Goal: Check status: Check status

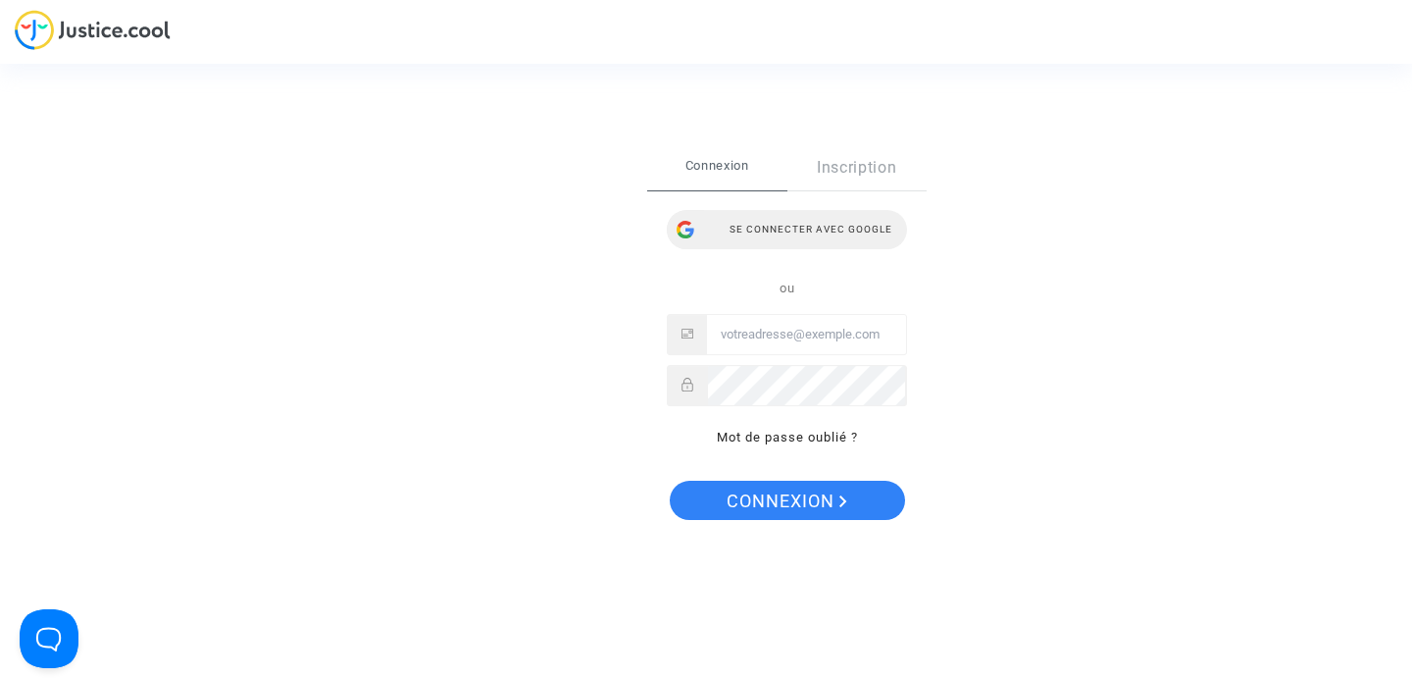
click at [868, 224] on div "Se connecter avec Google" at bounding box center [787, 229] width 240 height 39
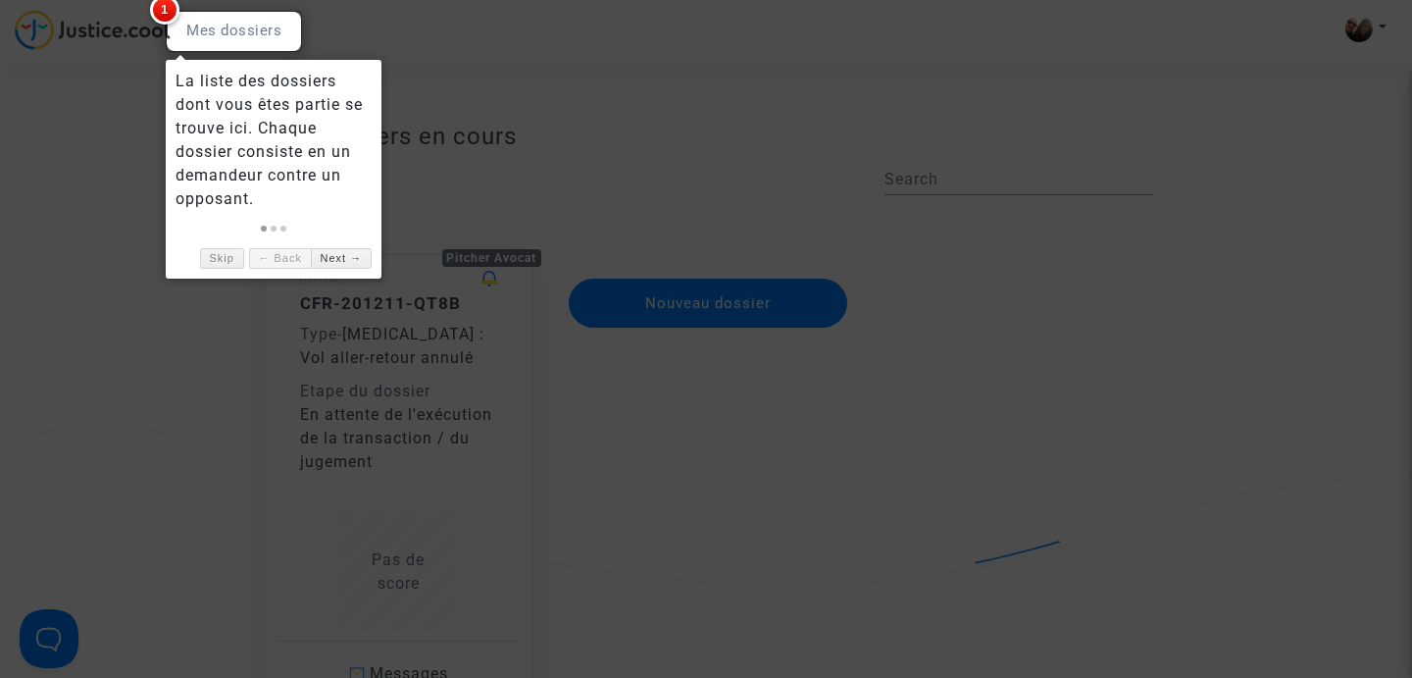
click at [596, 135] on div at bounding box center [706, 339] width 1412 height 678
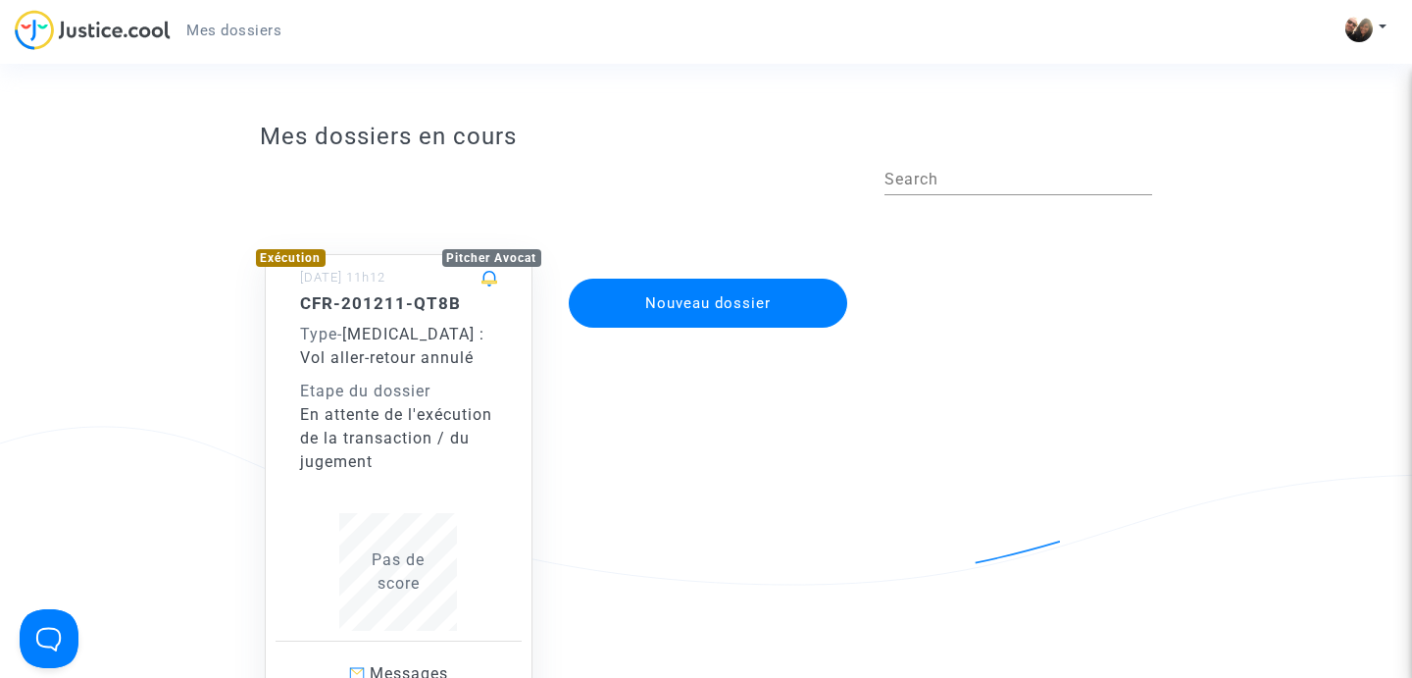
click at [415, 436] on div "En attente de l'exécution de la transaction / du jugement" at bounding box center [399, 438] width 198 height 71
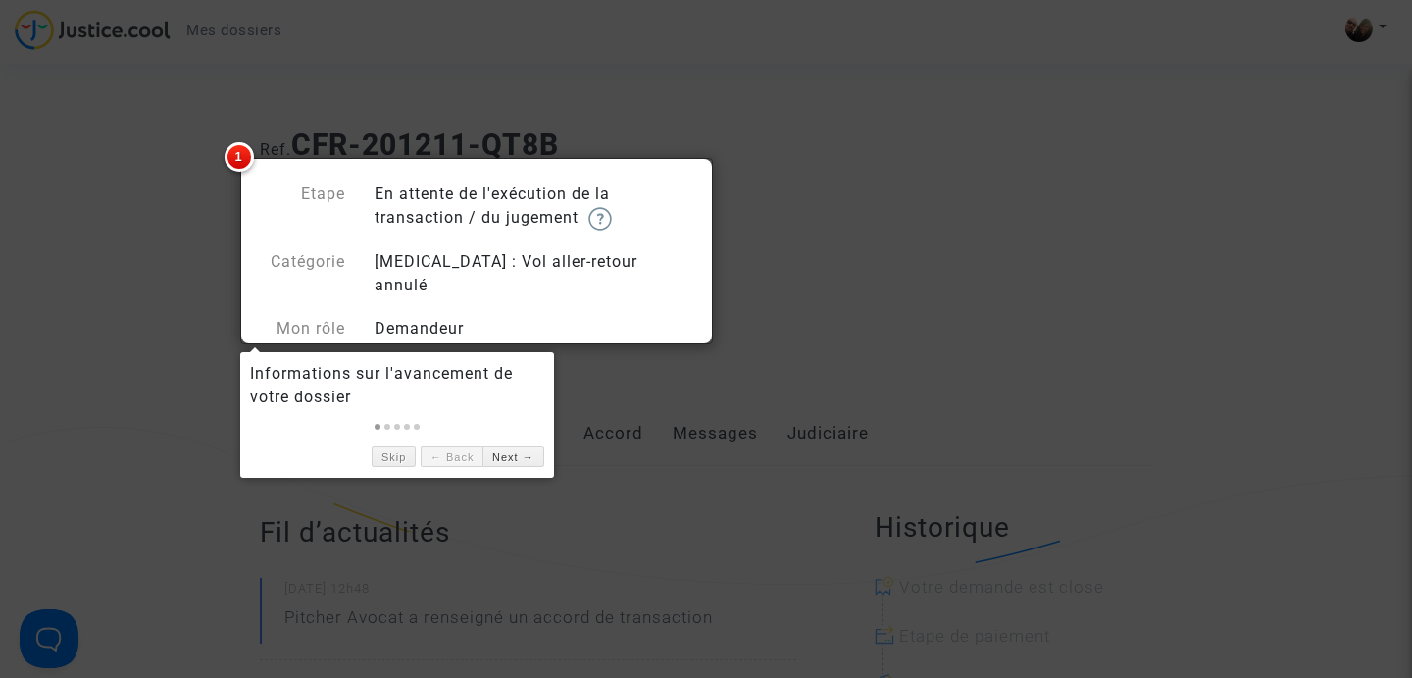
scroll to position [27, 0]
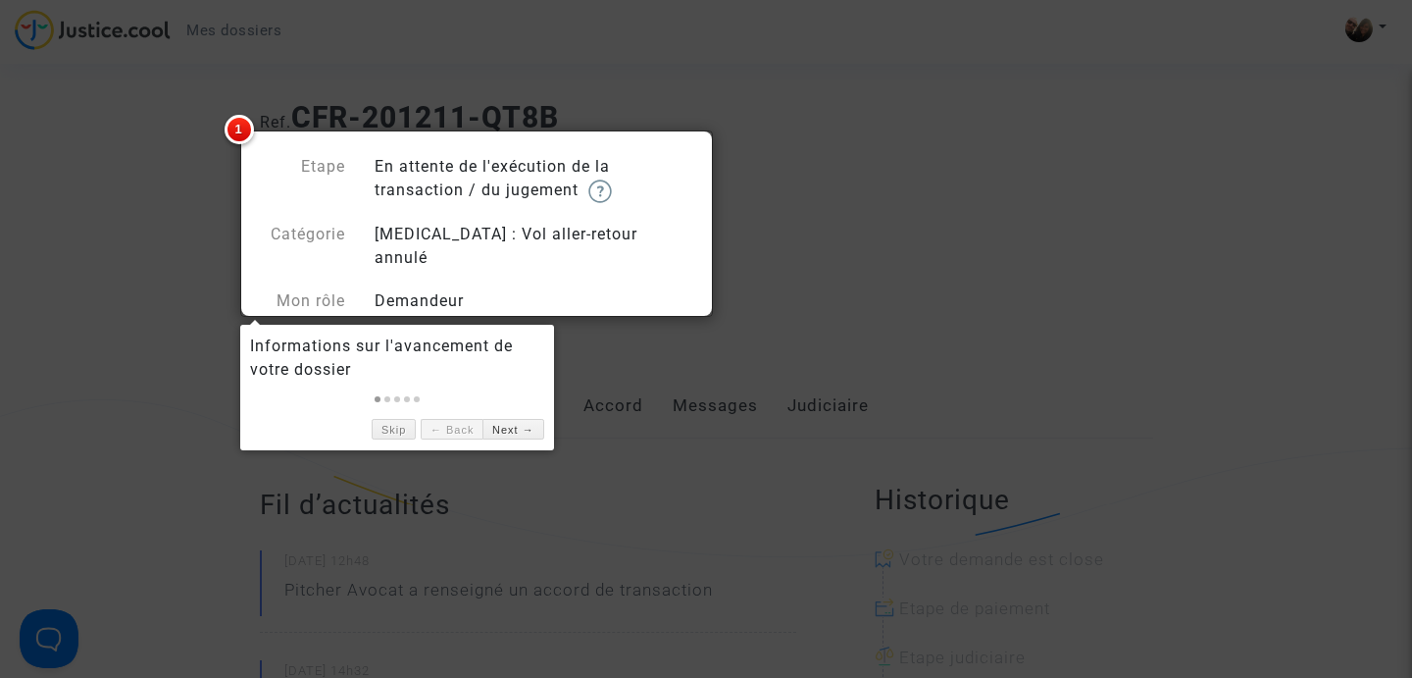
drag, startPoint x: 956, startPoint y: 275, endPoint x: 956, endPoint y: 288, distance: 13.7
click at [956, 276] on div at bounding box center [706, 339] width 1412 height 678
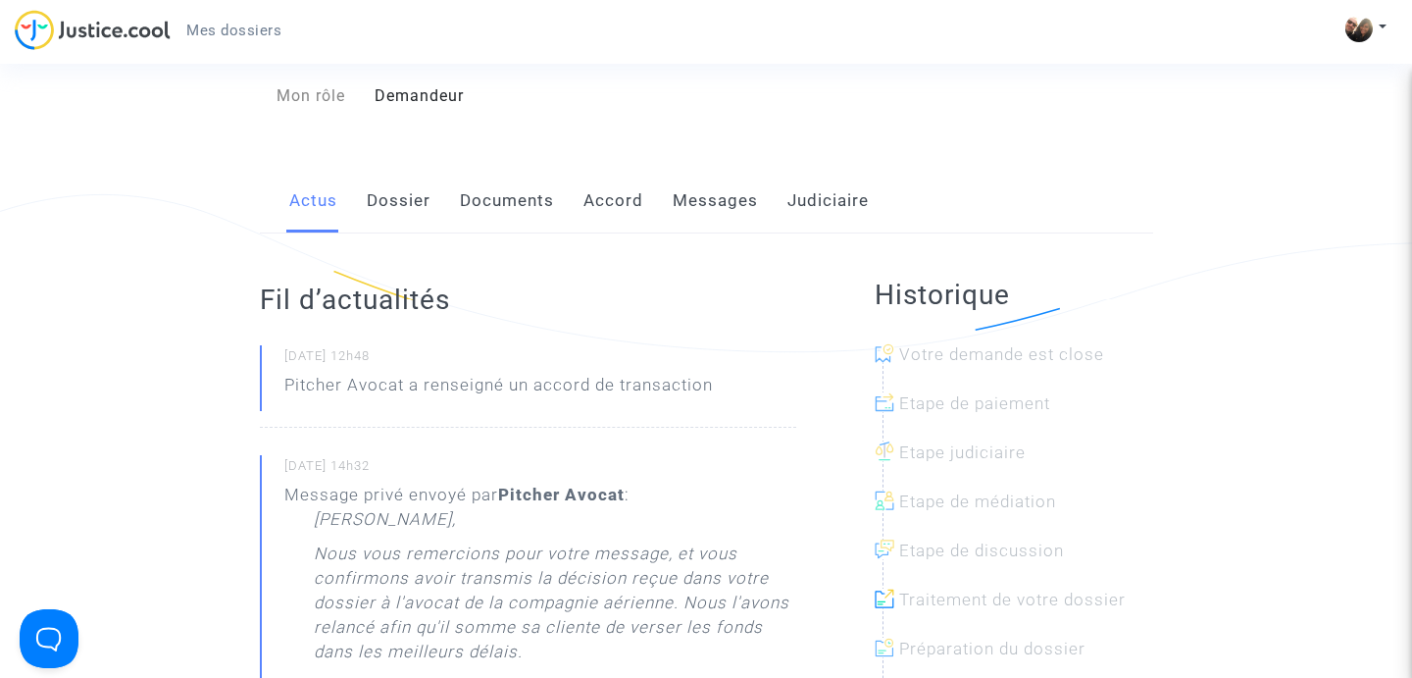
scroll to position [225, 0]
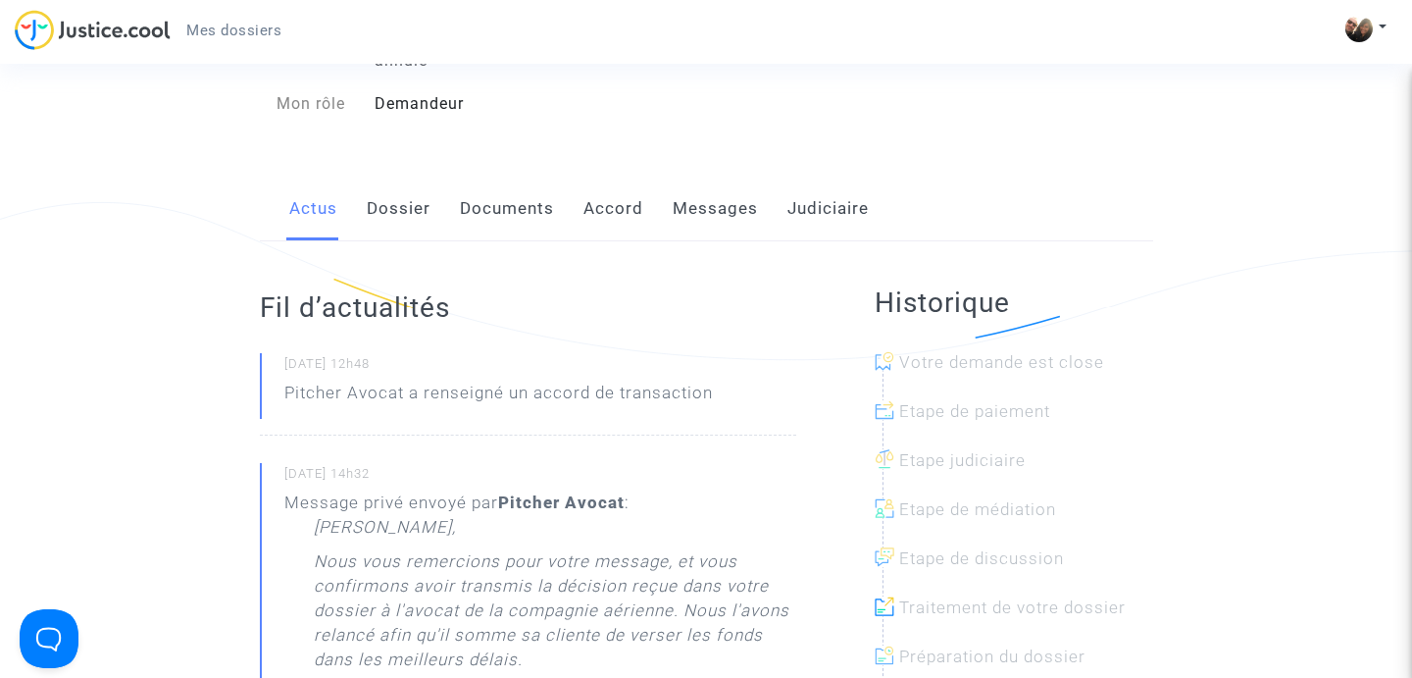
click at [406, 183] on link "Dossier" at bounding box center [399, 209] width 64 height 65
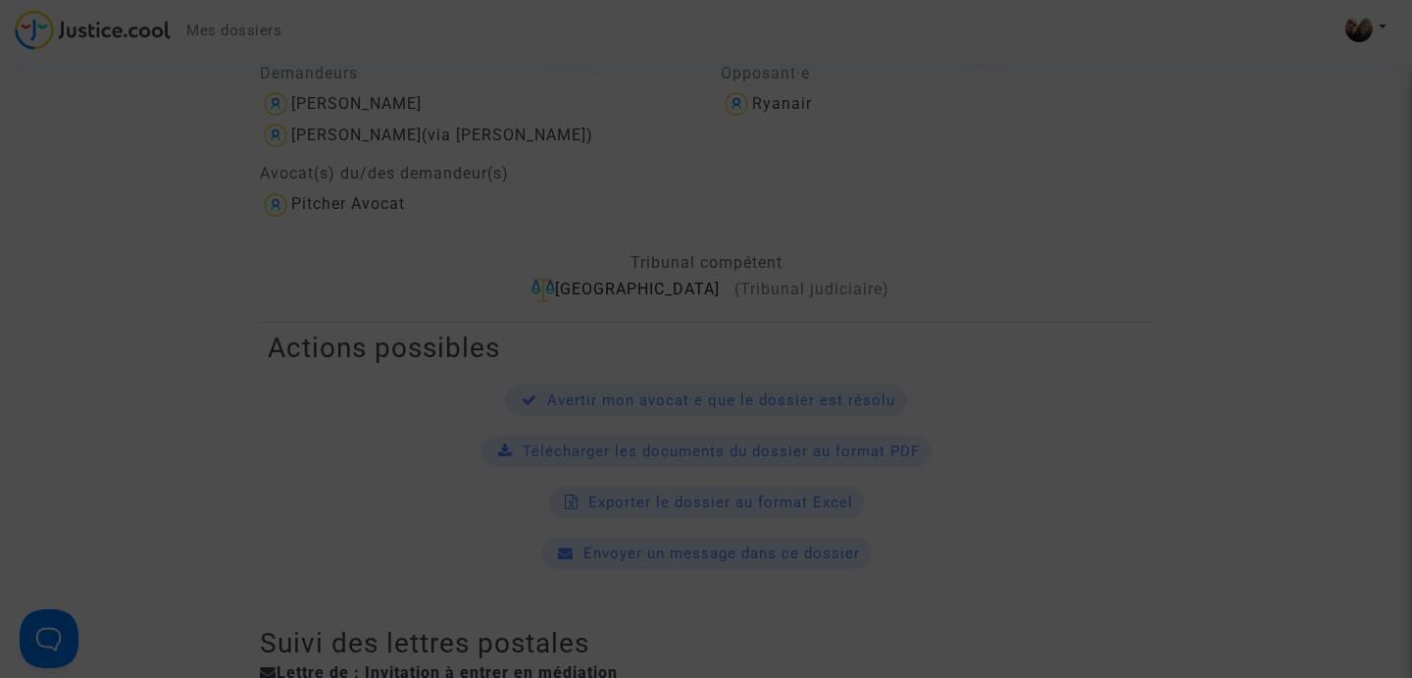
scroll to position [608, 0]
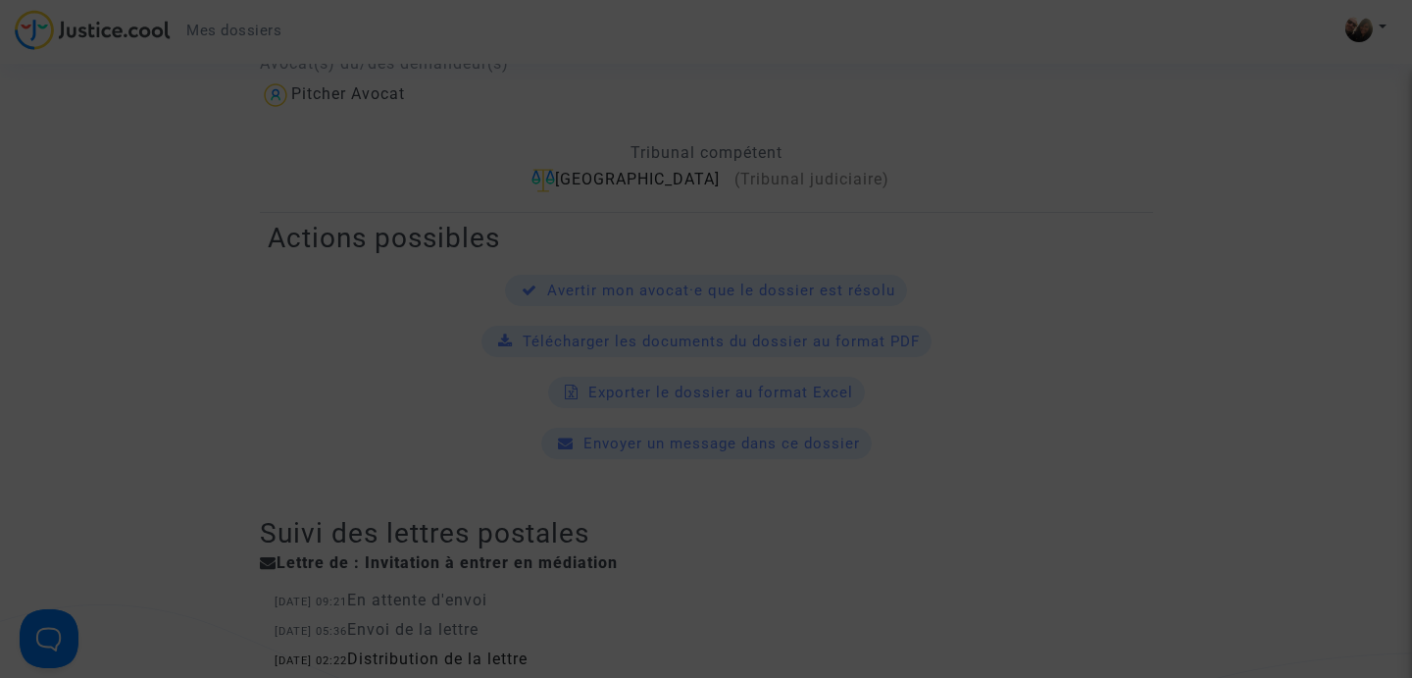
click at [326, 354] on div at bounding box center [706, 339] width 1412 height 678
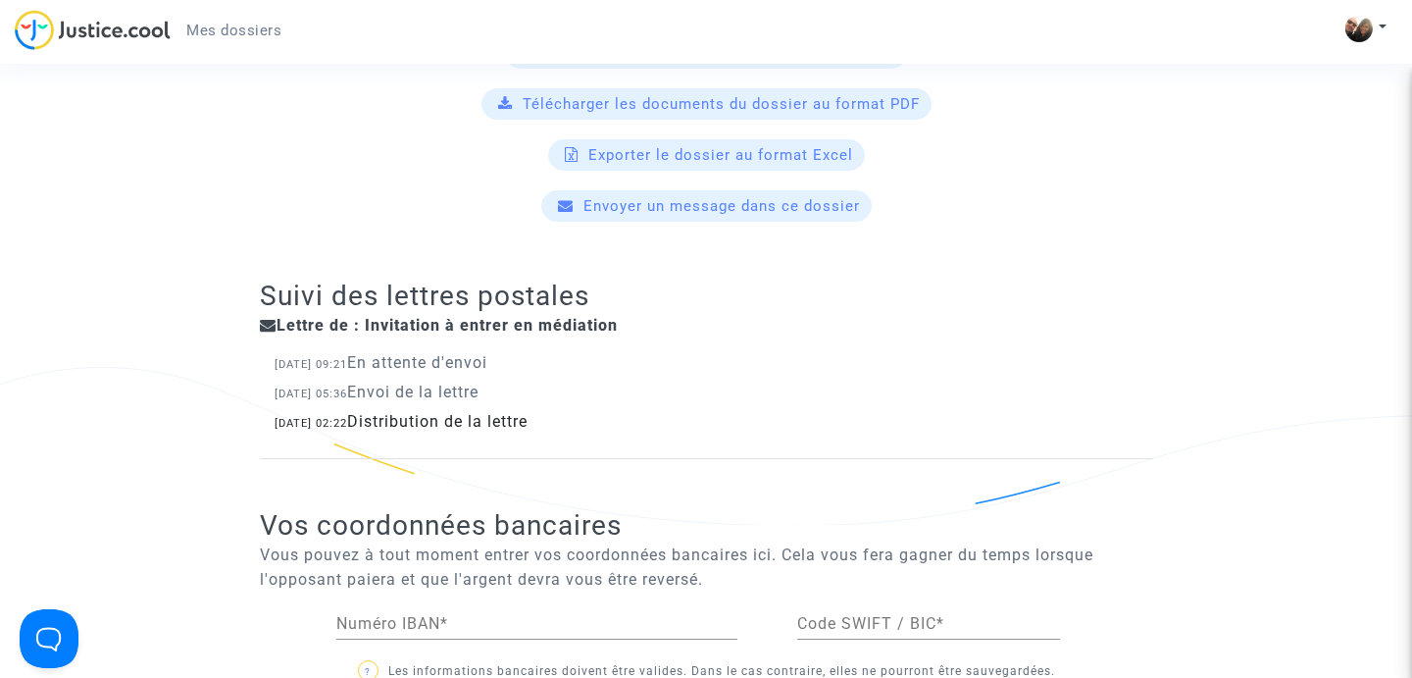
scroll to position [0, 0]
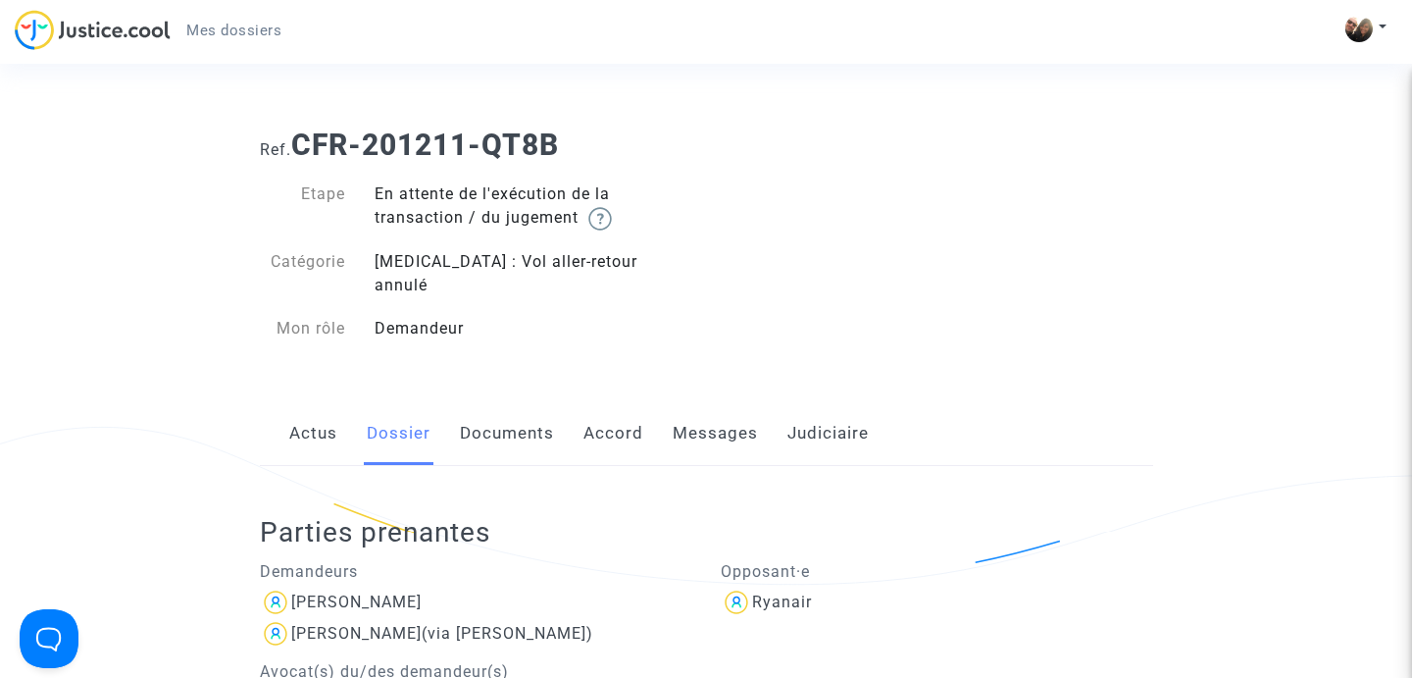
click at [497, 406] on link "Documents" at bounding box center [507, 433] width 94 height 65
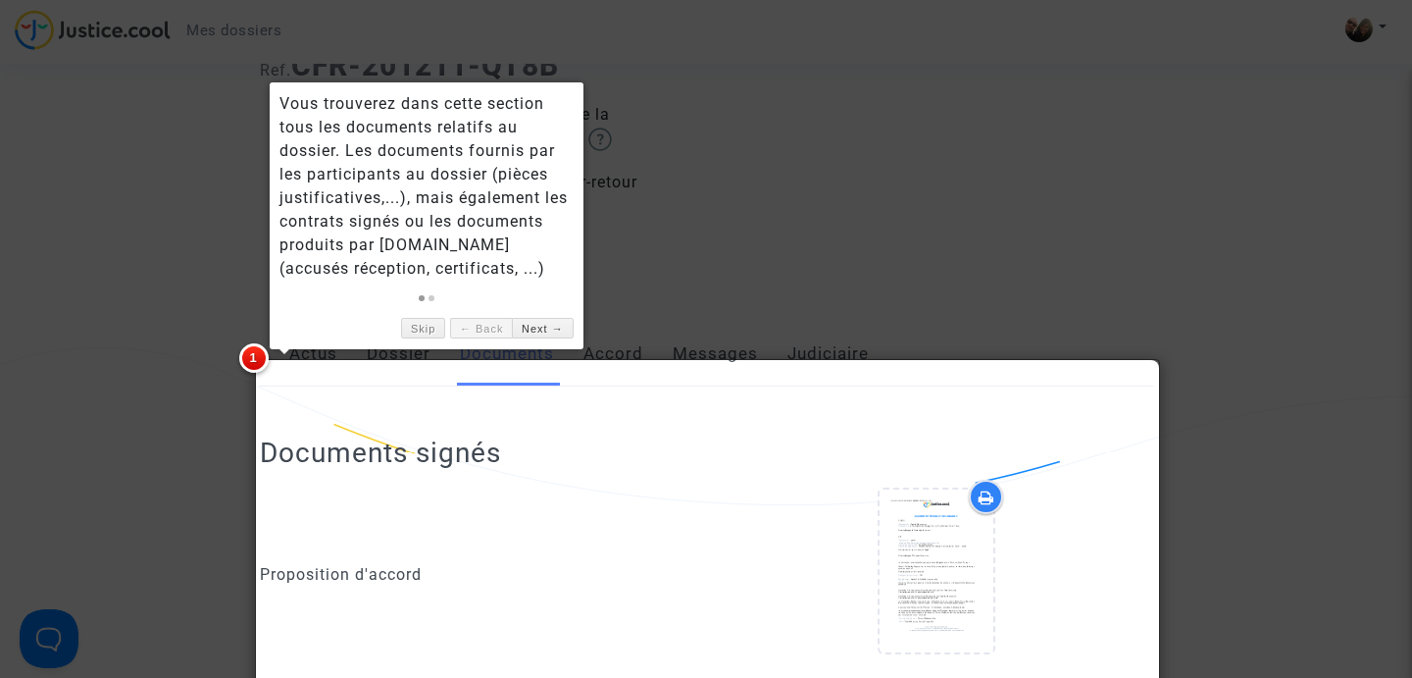
scroll to position [117, 0]
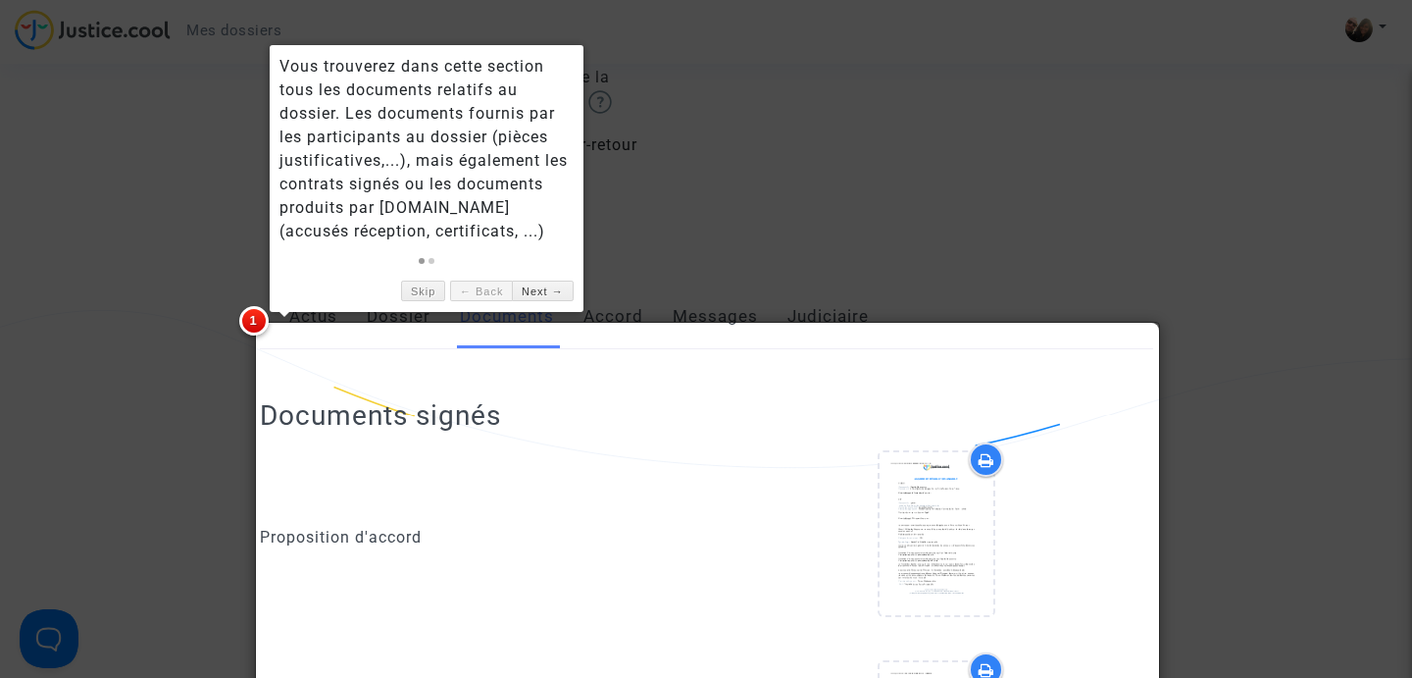
click at [877, 135] on div at bounding box center [706, 339] width 1412 height 678
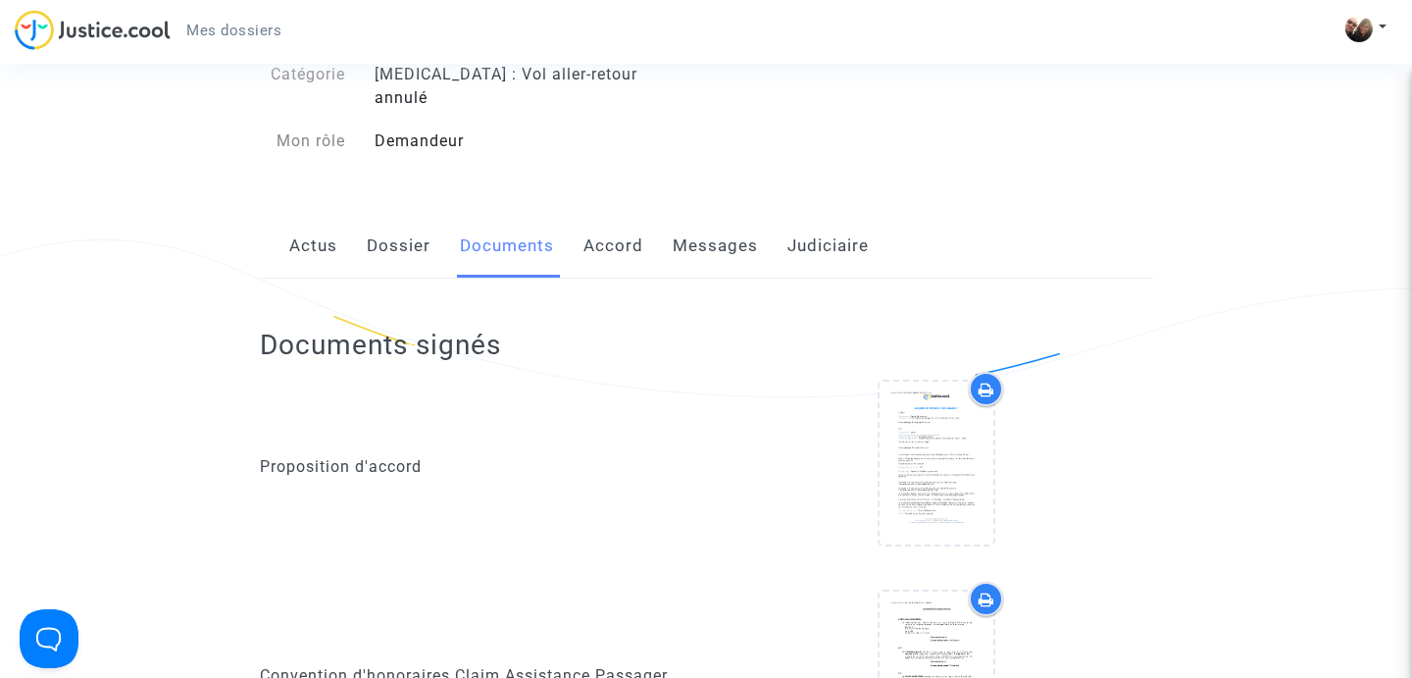
scroll to position [0, 0]
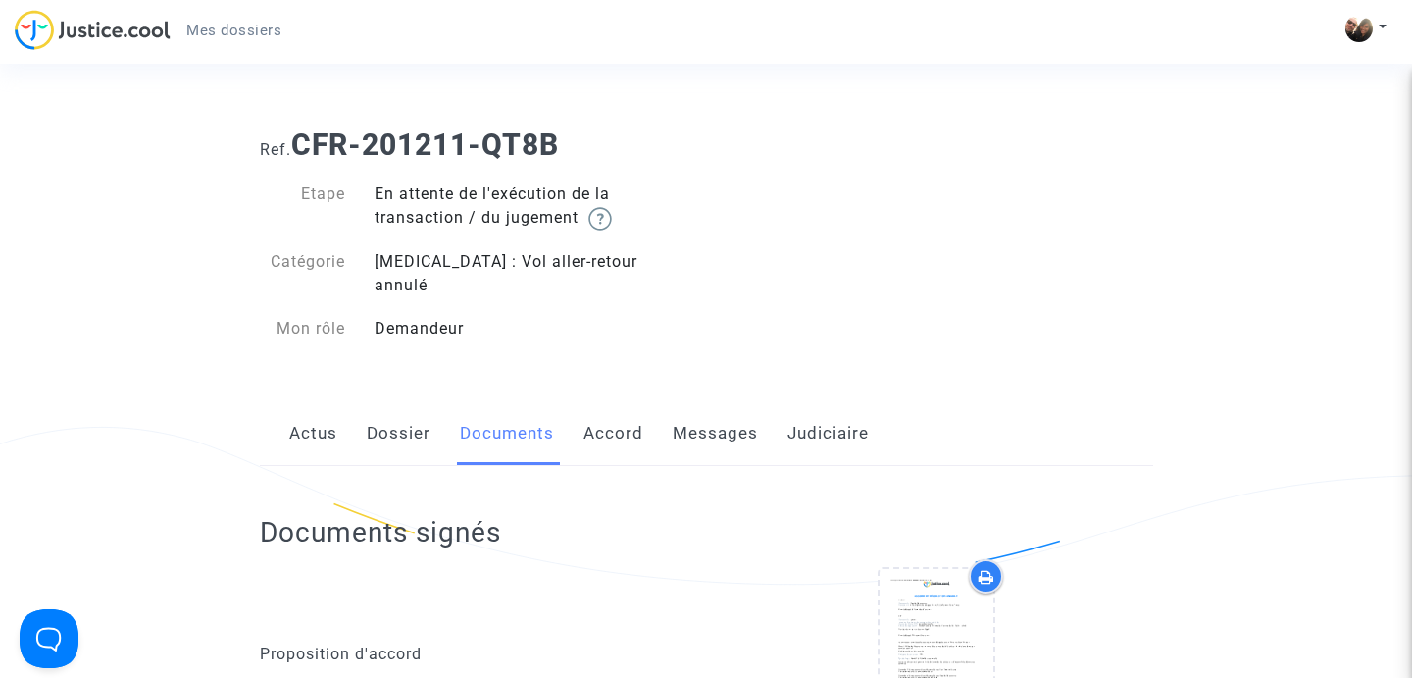
click at [627, 409] on link "Accord" at bounding box center [614, 433] width 60 height 65
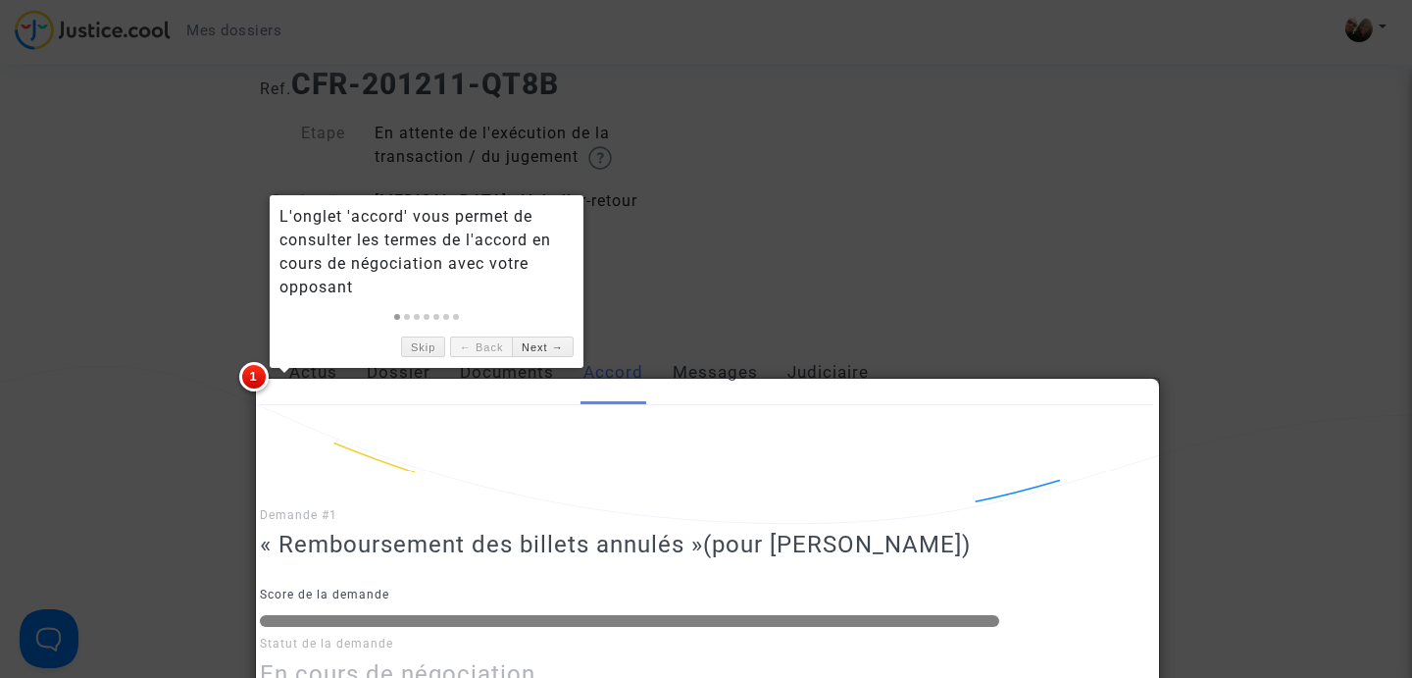
scroll to position [62, 0]
click at [944, 254] on div at bounding box center [706, 339] width 1412 height 678
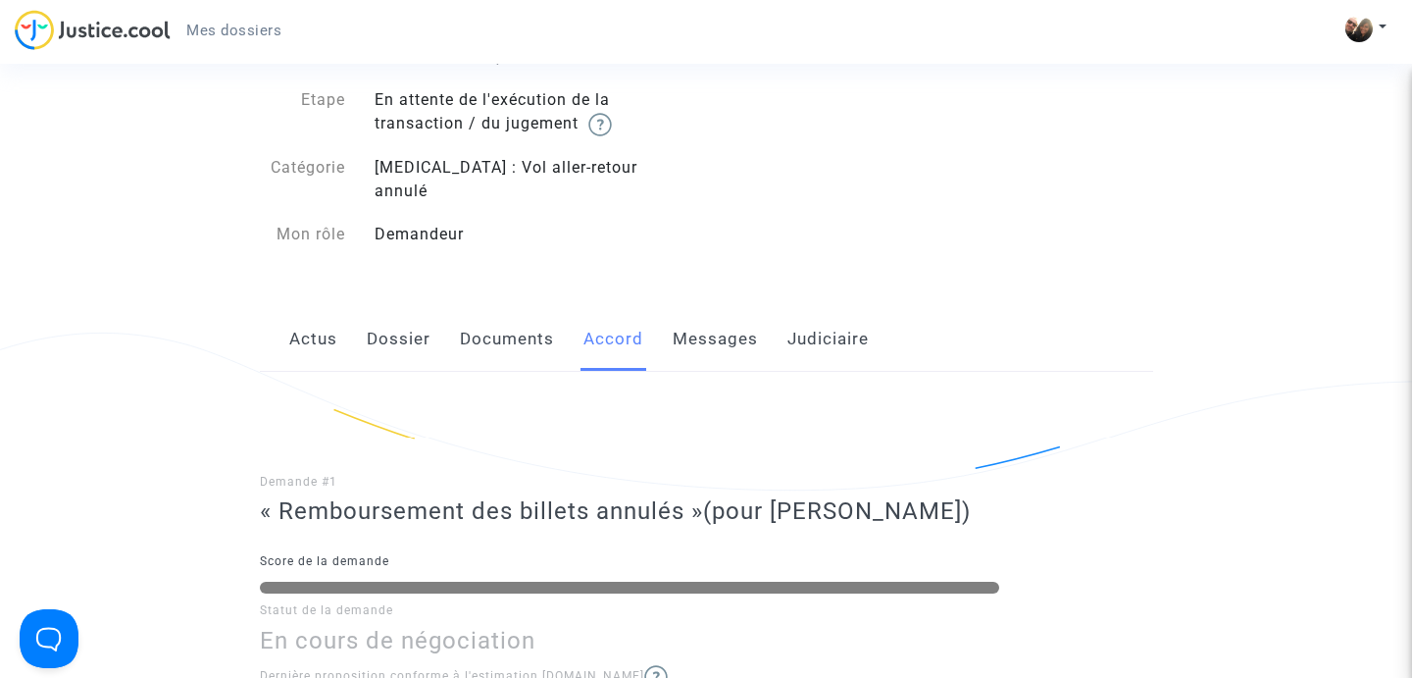
scroll to position [0, 0]
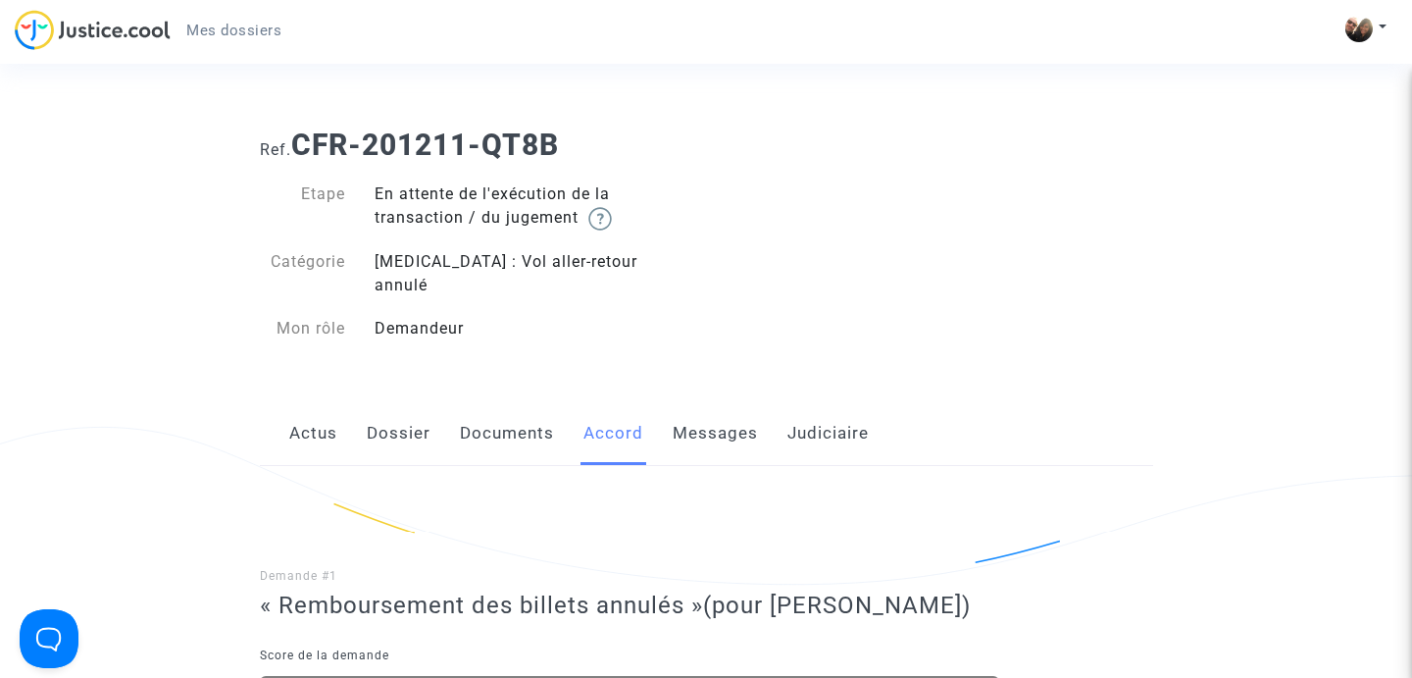
click at [704, 407] on link "Messages" at bounding box center [715, 433] width 85 height 65
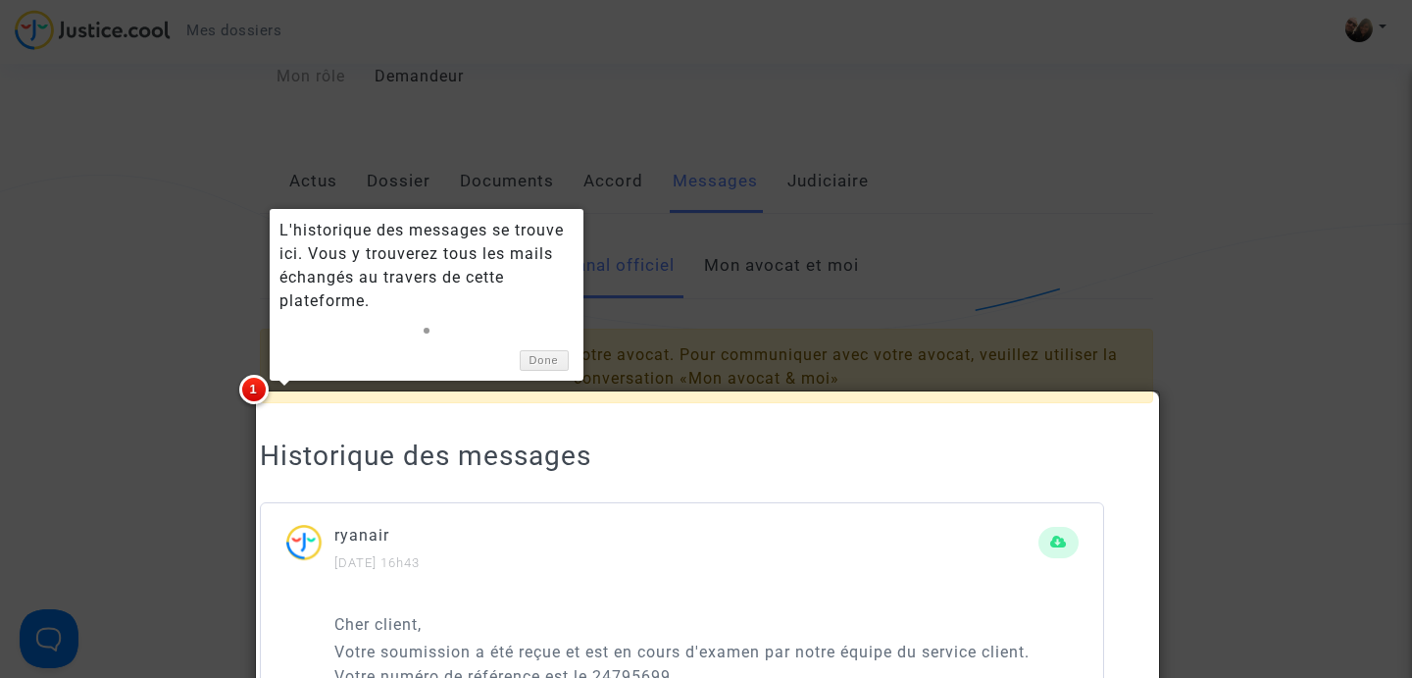
scroll to position [197, 0]
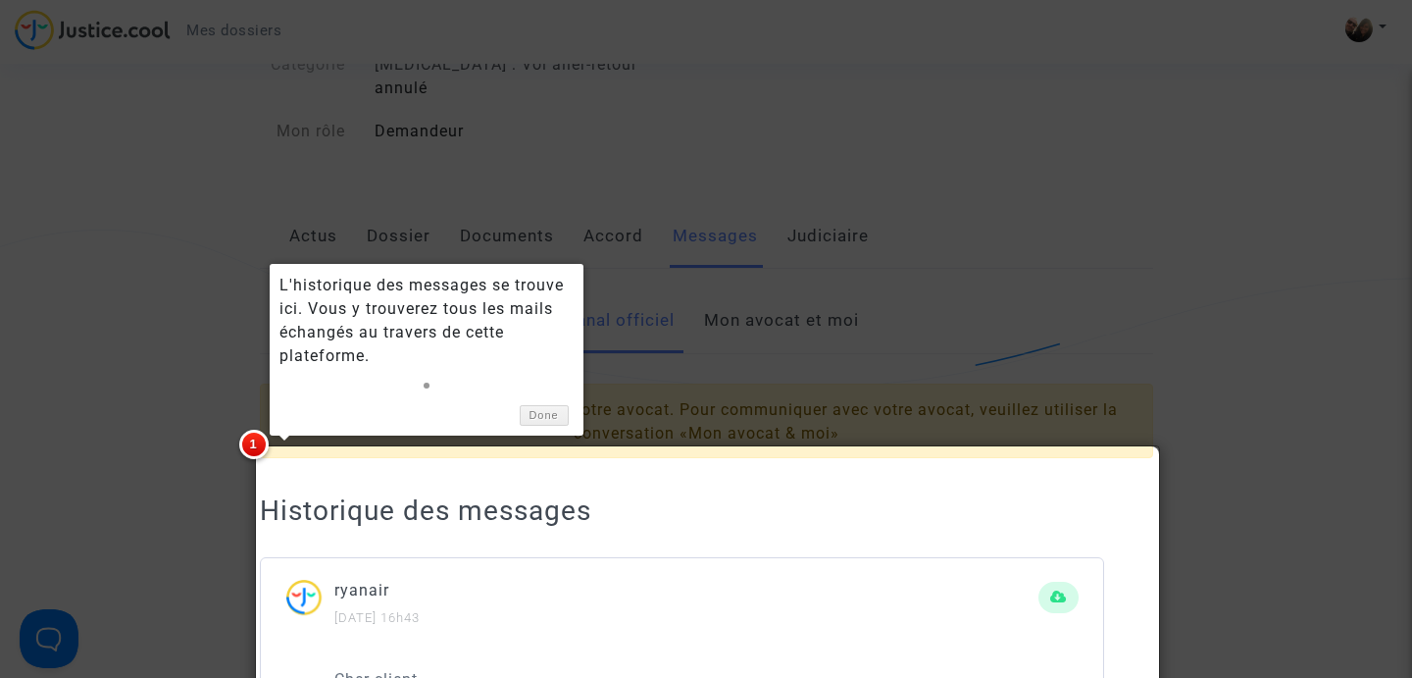
click at [1210, 241] on div at bounding box center [706, 339] width 1412 height 678
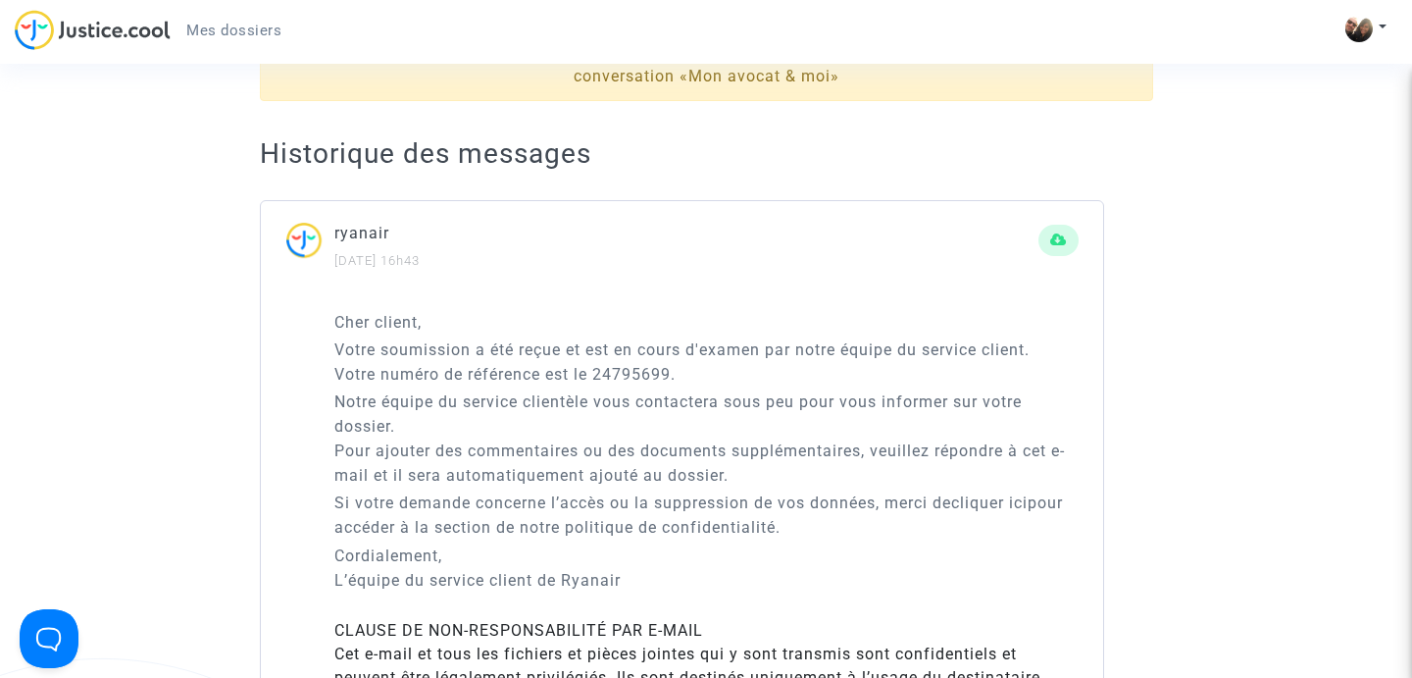
scroll to position [0, 0]
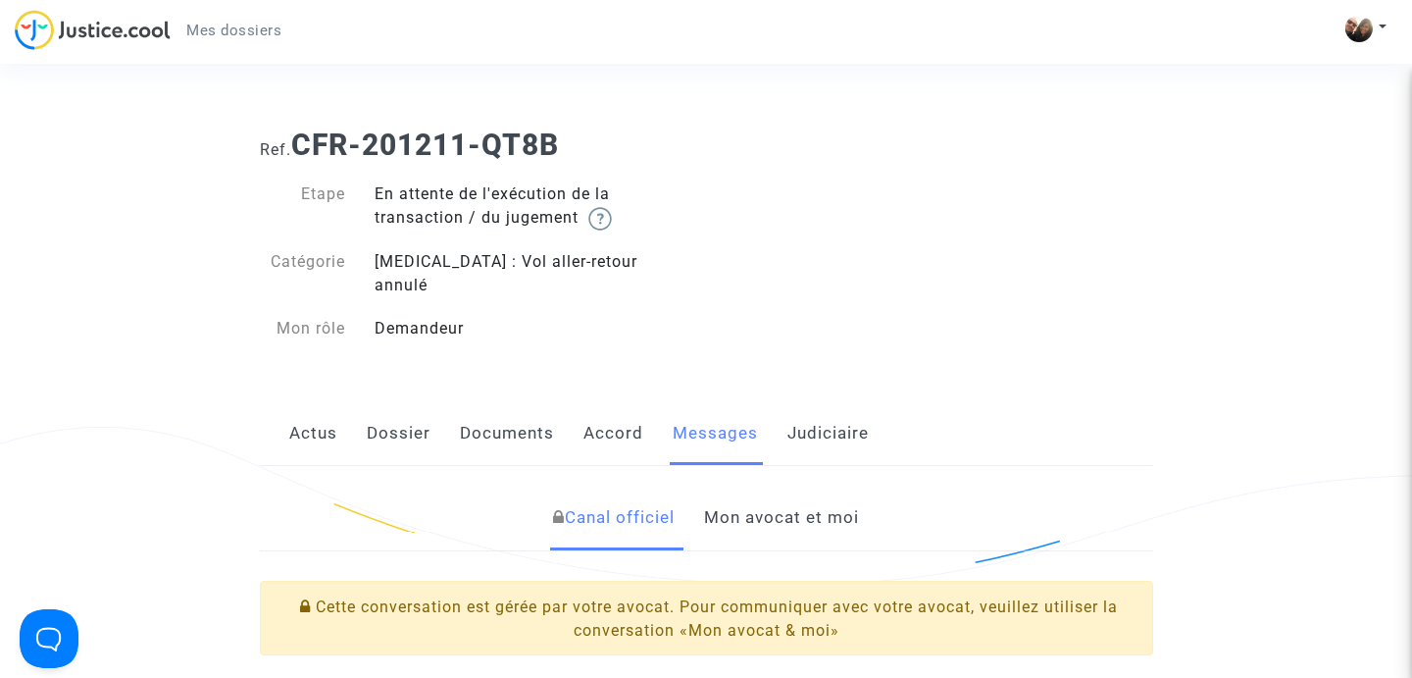
click at [814, 487] on link "Mon avocat et moi" at bounding box center [781, 517] width 155 height 65
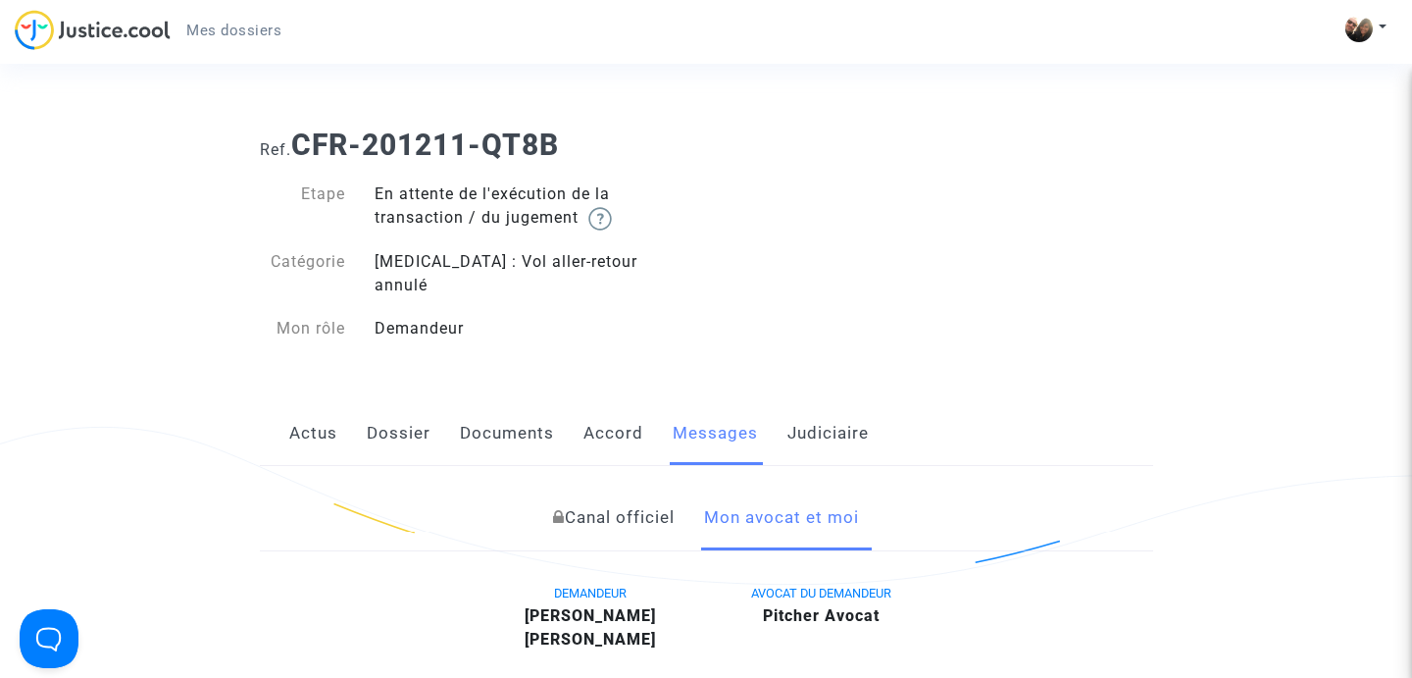
click at [830, 401] on link "Judiciaire" at bounding box center [828, 433] width 81 height 65
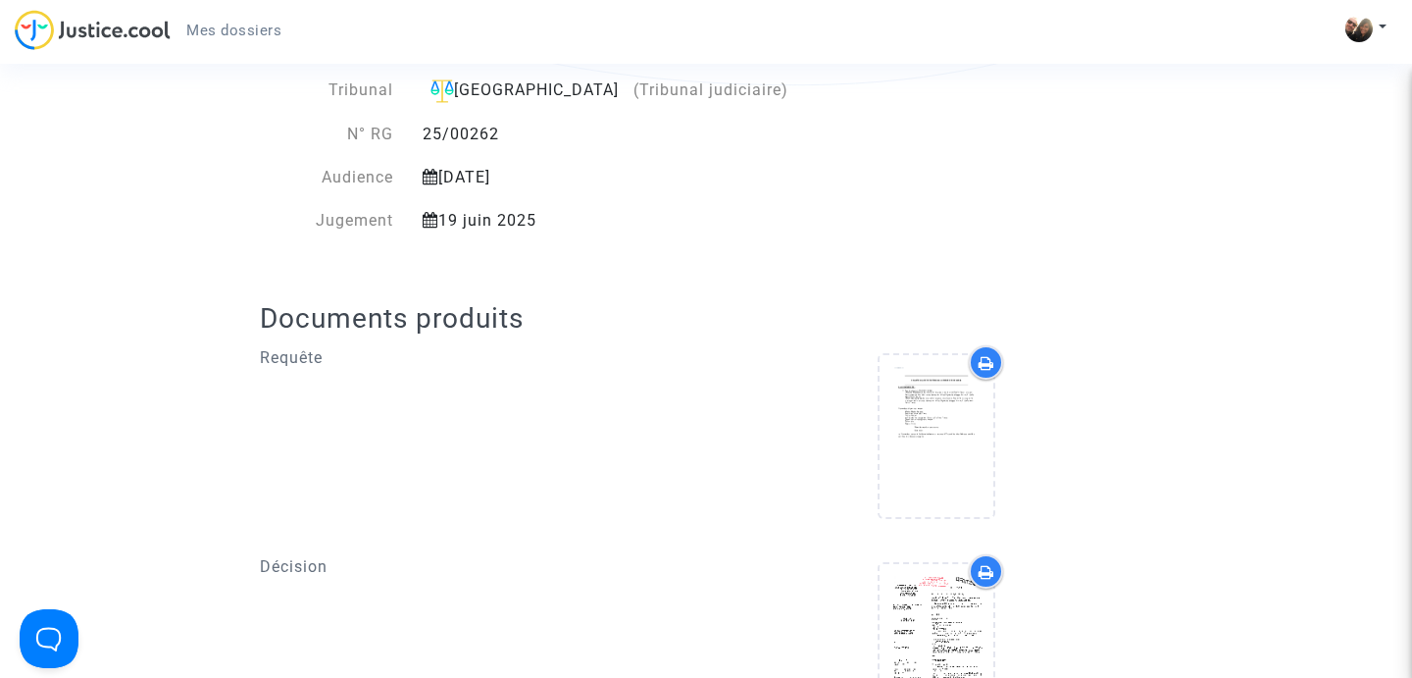
scroll to position [485, 0]
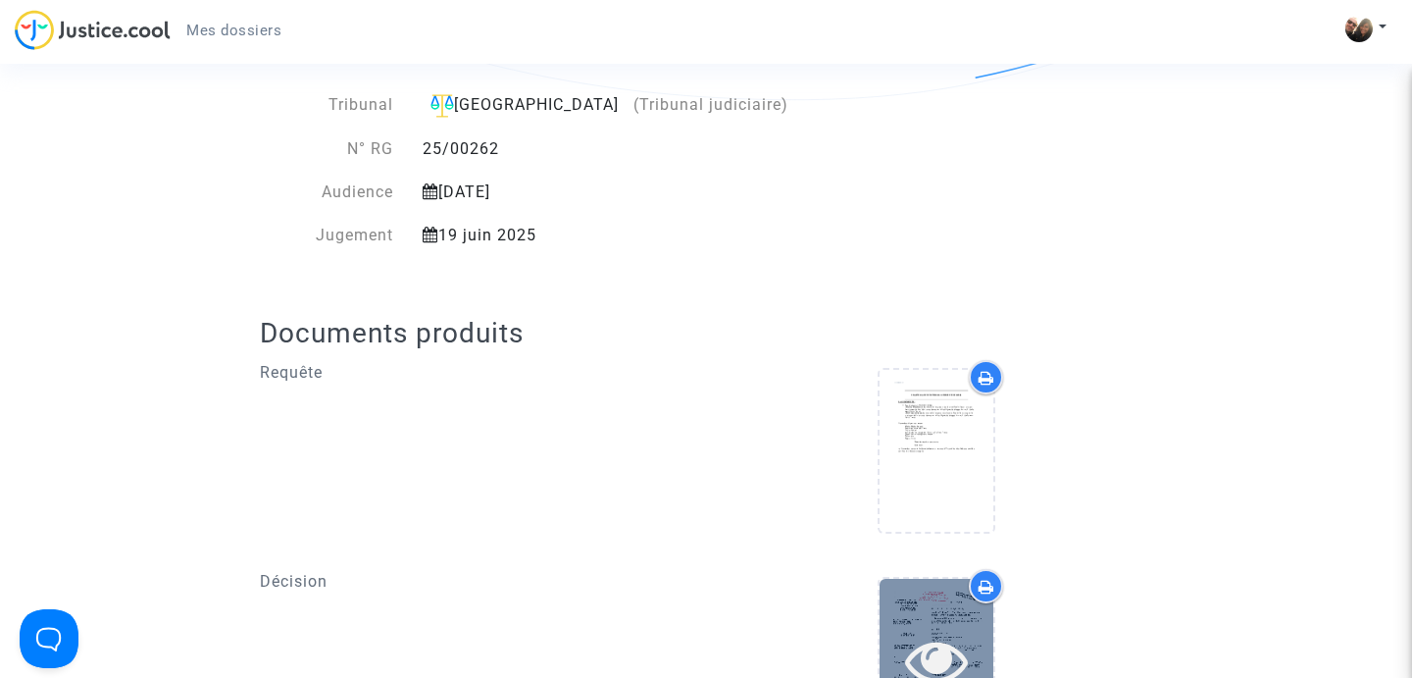
click at [938, 629] on icon at bounding box center [937, 660] width 64 height 63
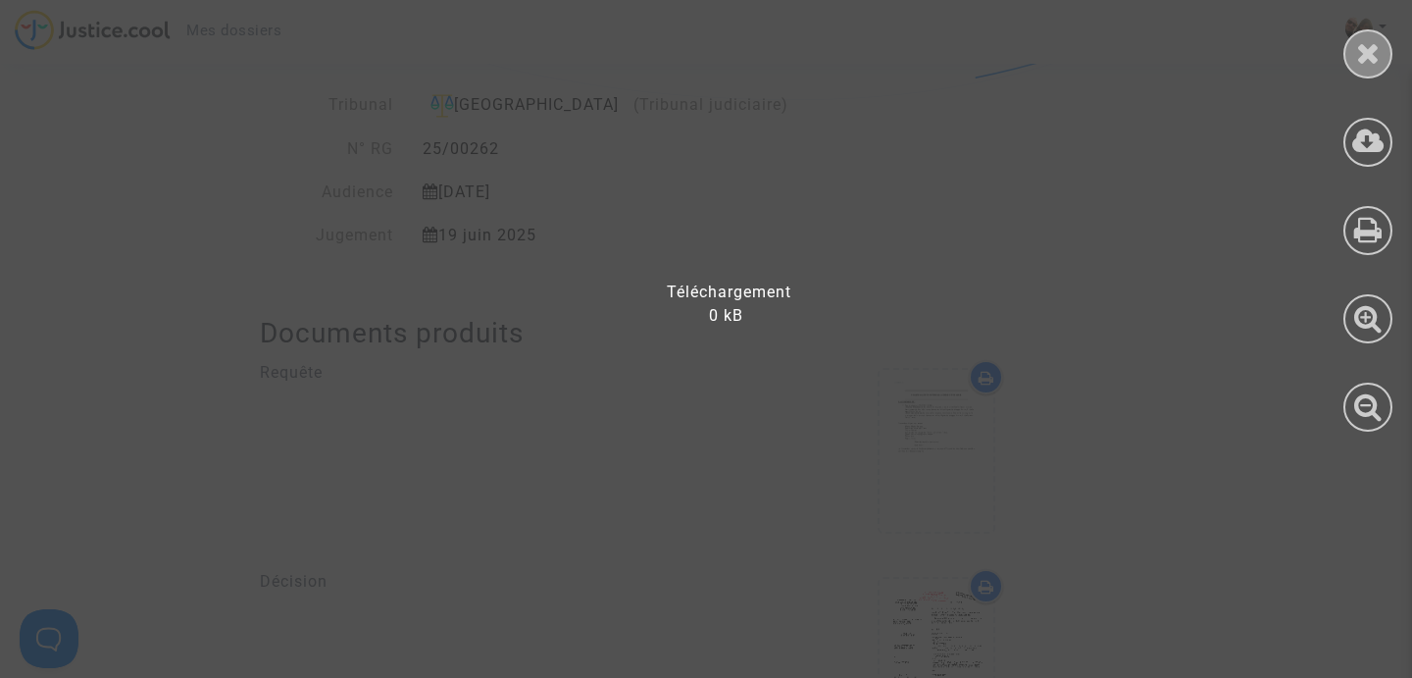
click at [1367, 39] on icon at bounding box center [1368, 52] width 25 height 29
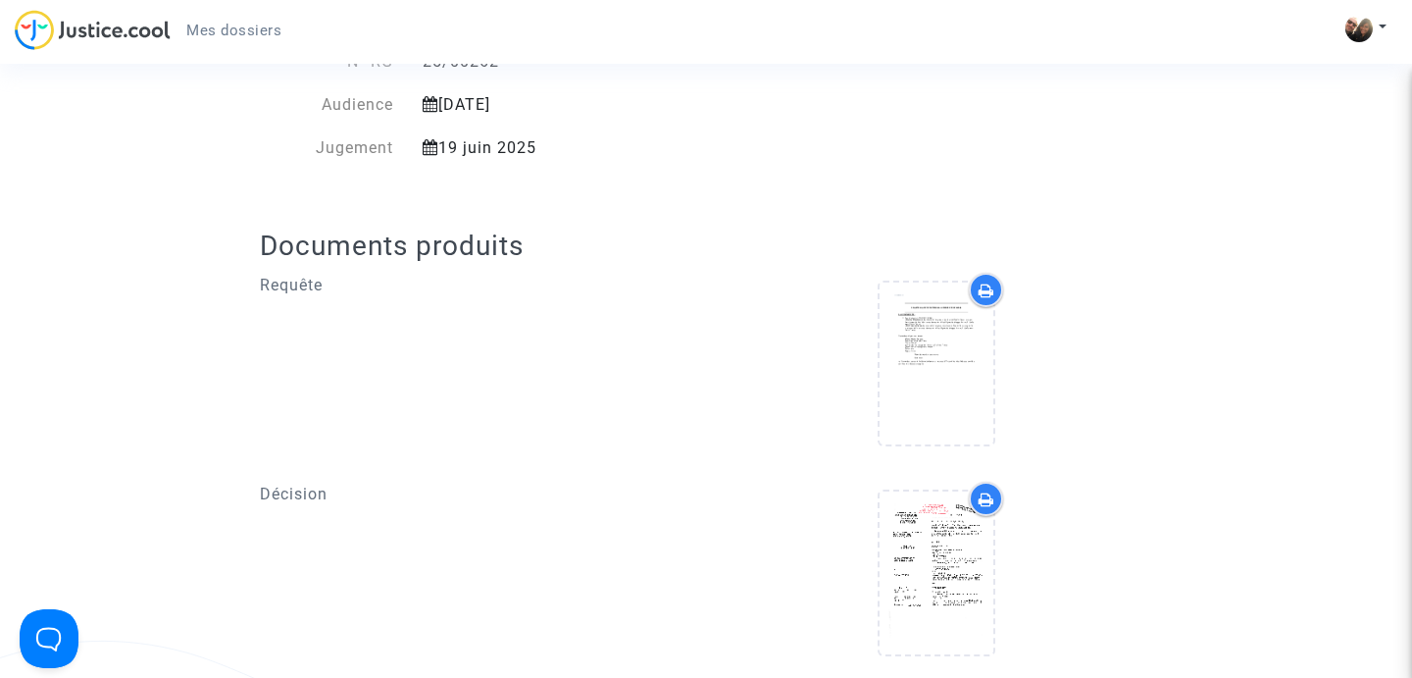
scroll to position [587, 0]
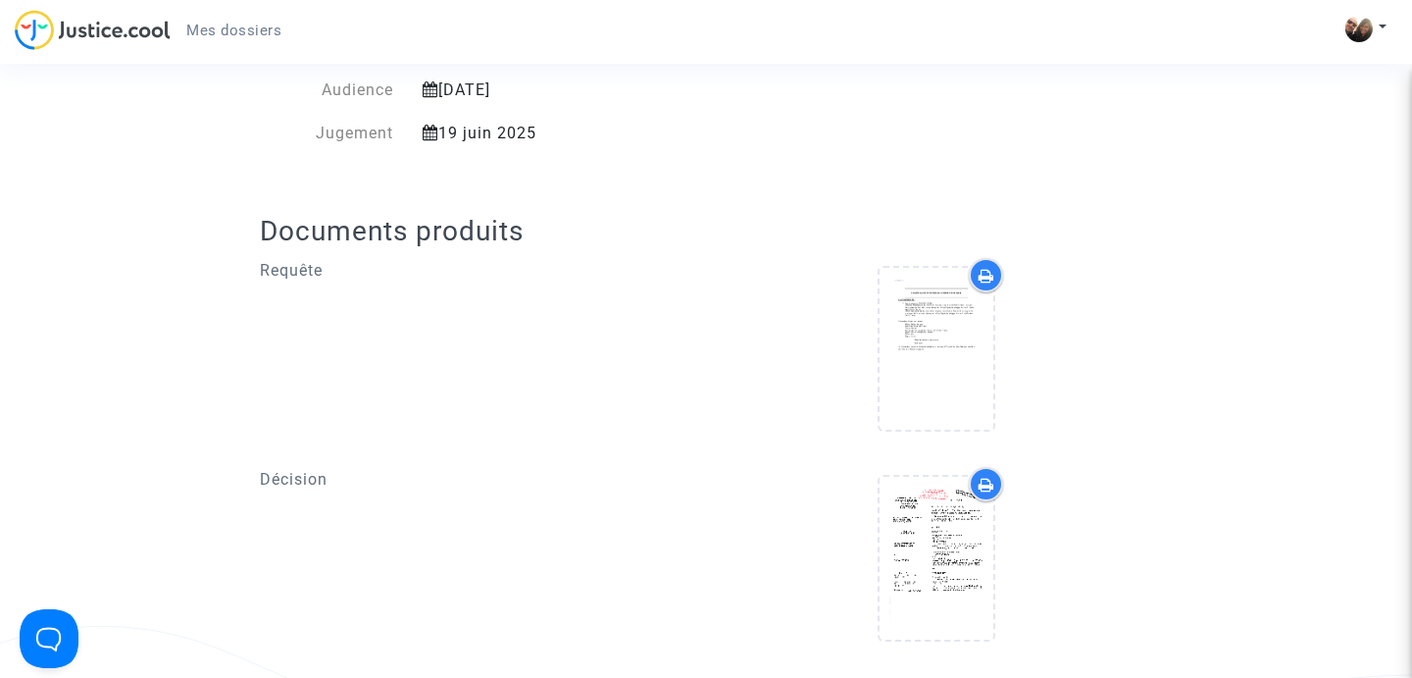
click at [989, 467] on div at bounding box center [986, 484] width 34 height 34
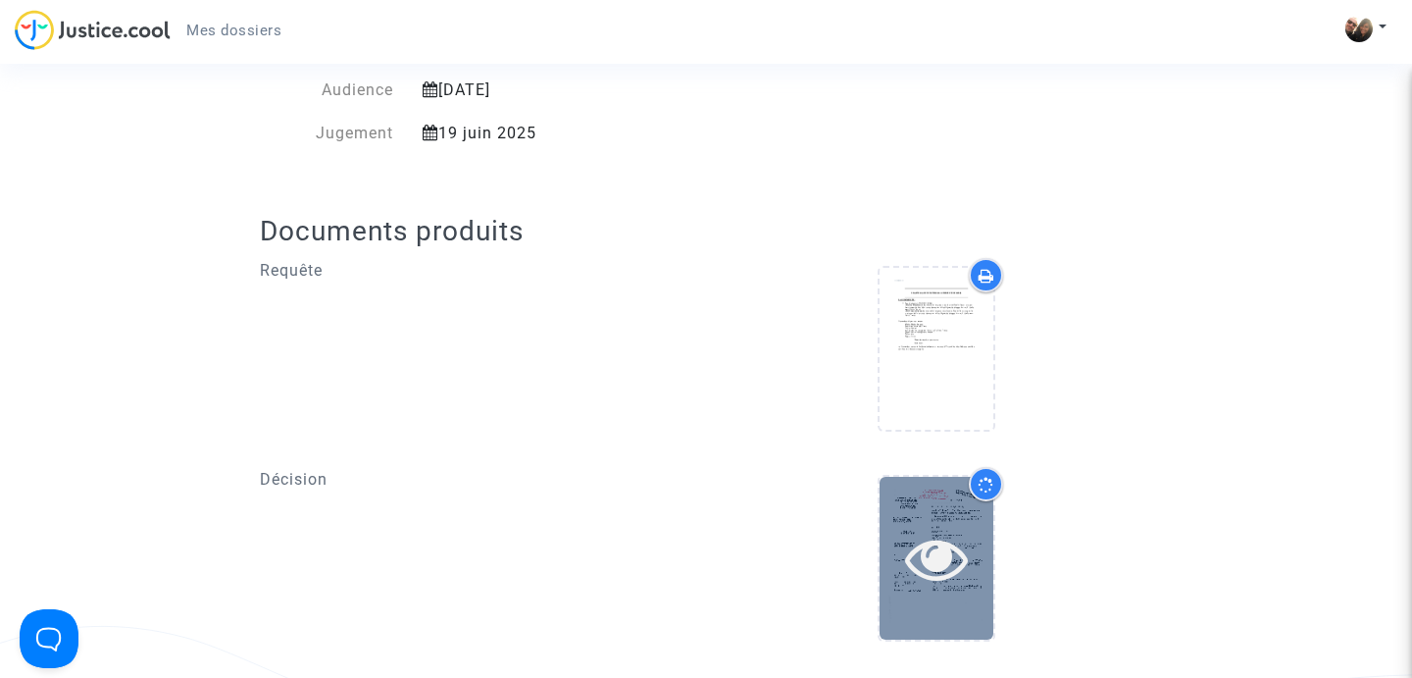
click at [964, 548] on icon at bounding box center [937, 558] width 64 height 63
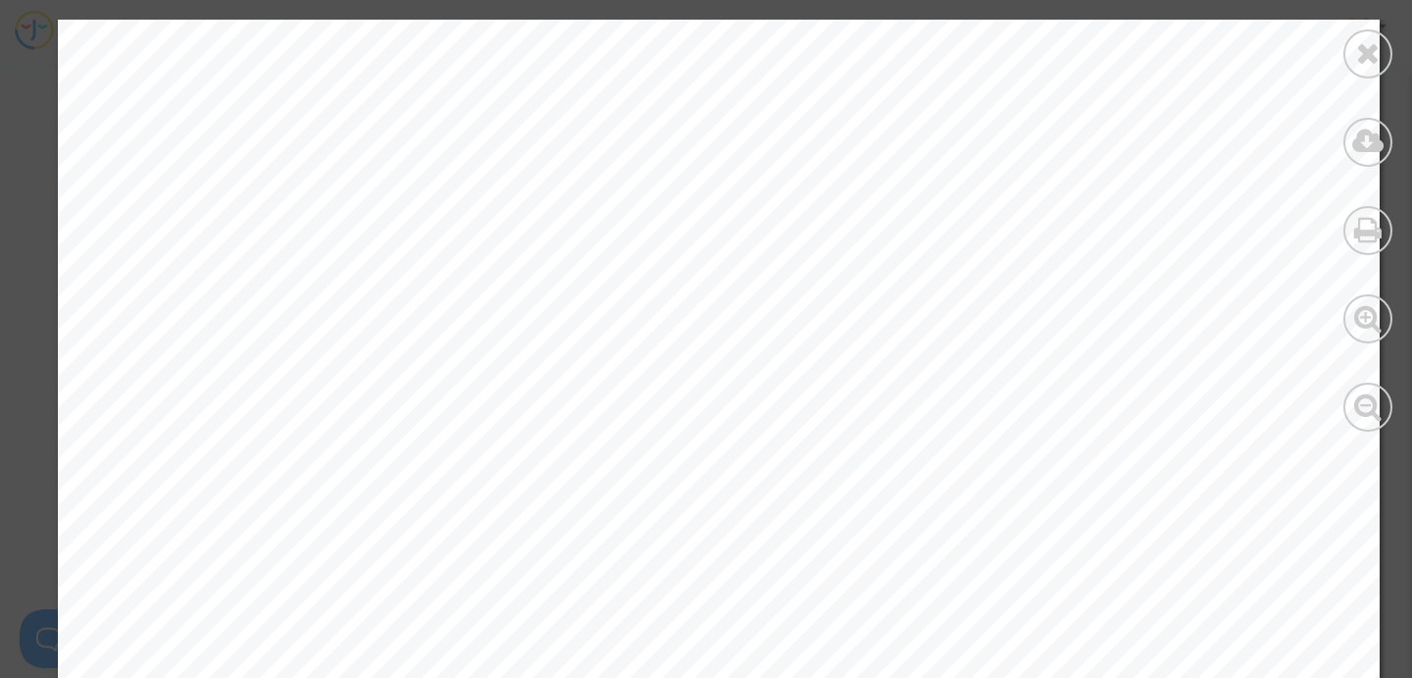
scroll to position [686, 0]
click at [1365, 58] on icon at bounding box center [1368, 52] width 25 height 29
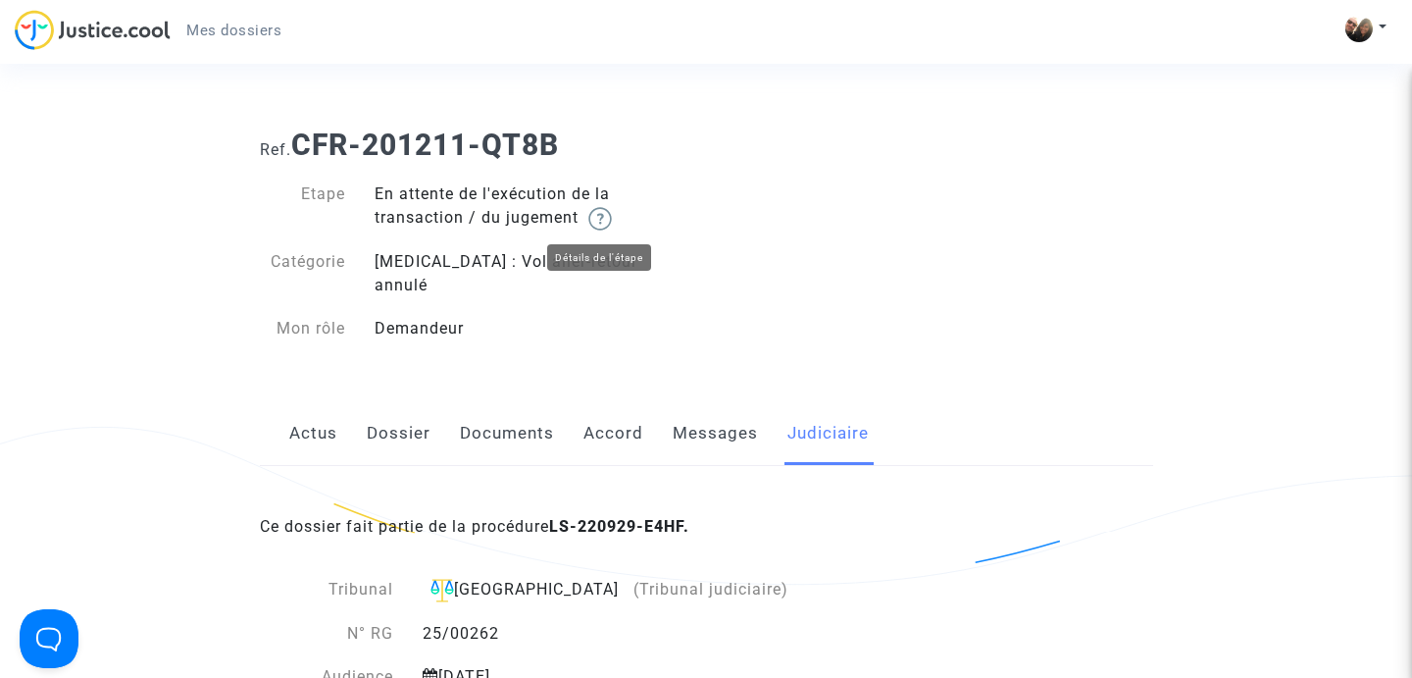
click at [612, 225] on img at bounding box center [600, 219] width 24 height 24
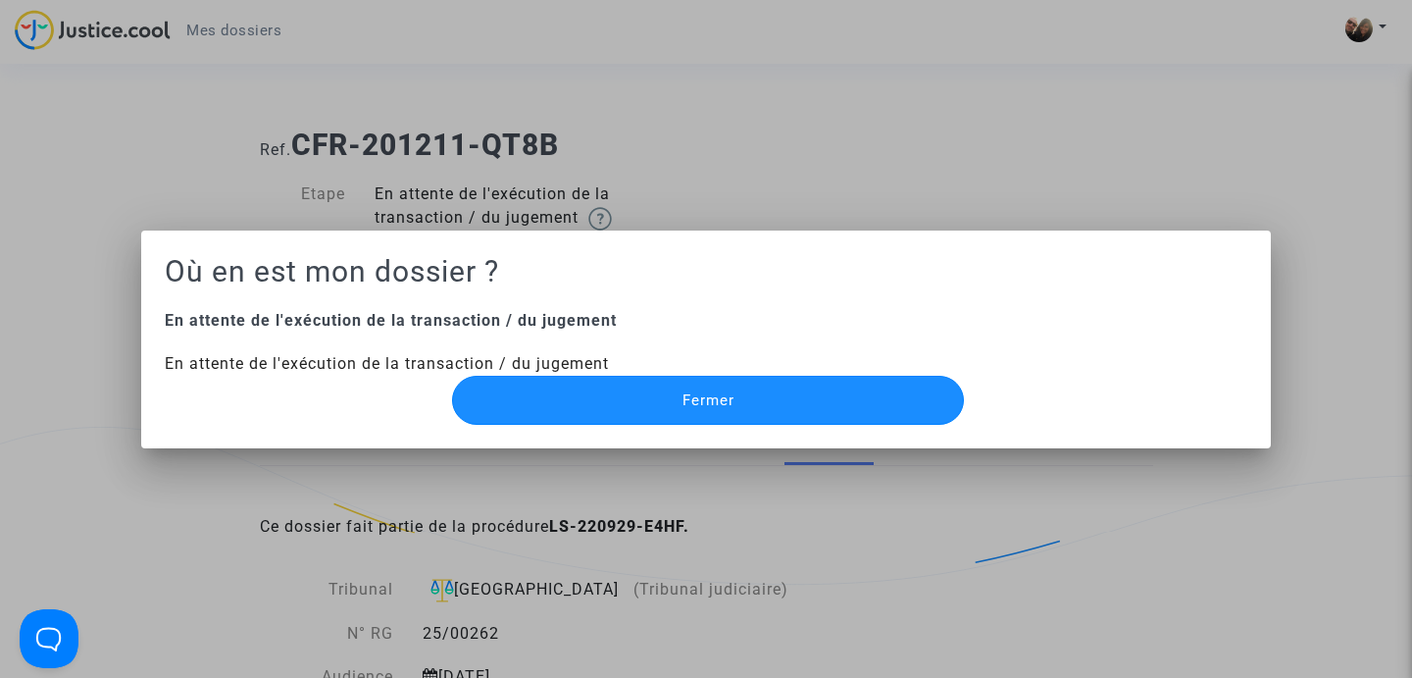
click at [890, 387] on button "Fermer" at bounding box center [708, 400] width 512 height 49
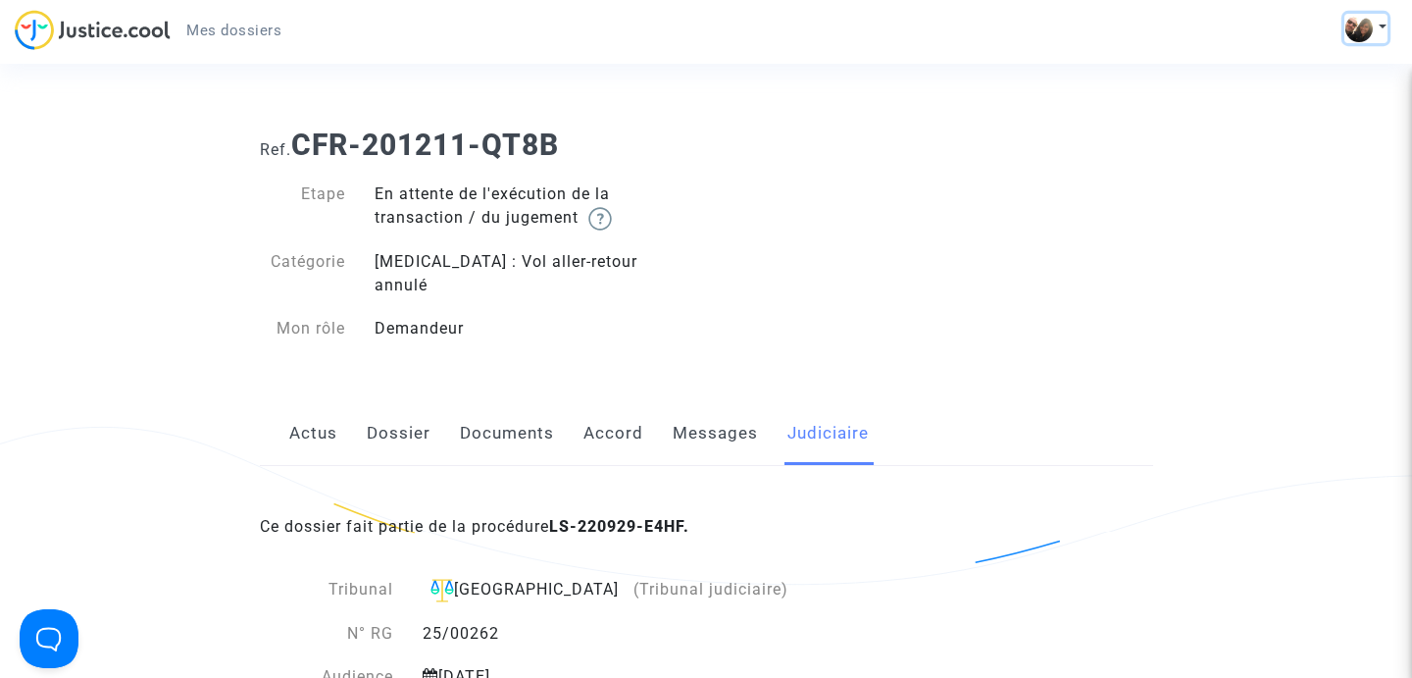
click at [1383, 20] on button at bounding box center [1366, 28] width 43 height 29
click at [1293, 117] on link "Déconnexion" at bounding box center [1309, 132] width 155 height 31
